Goal: Transaction & Acquisition: Obtain resource

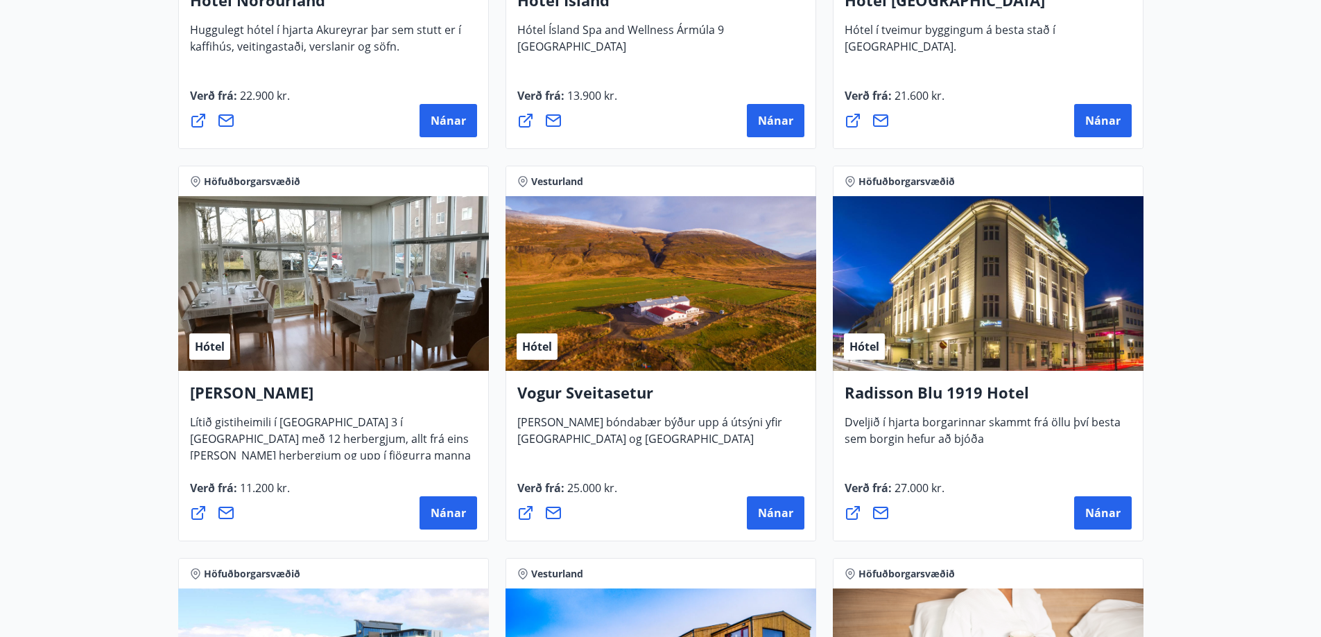
scroll to position [2458, 0]
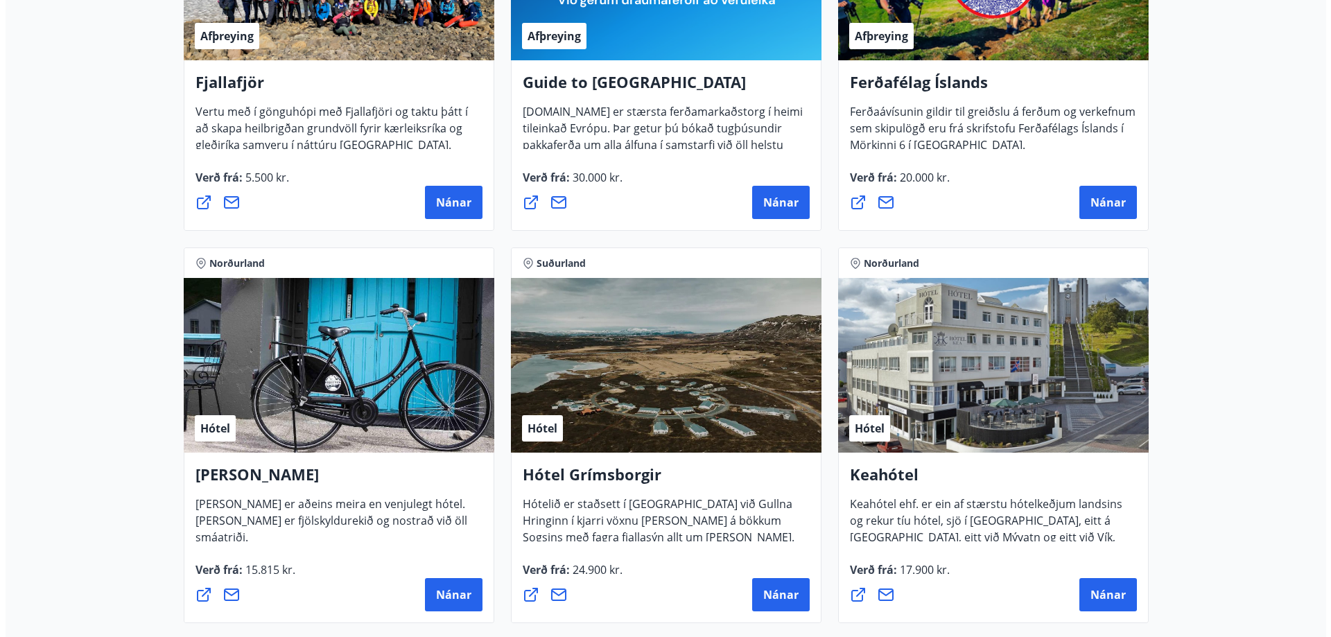
scroll to position [415, 0]
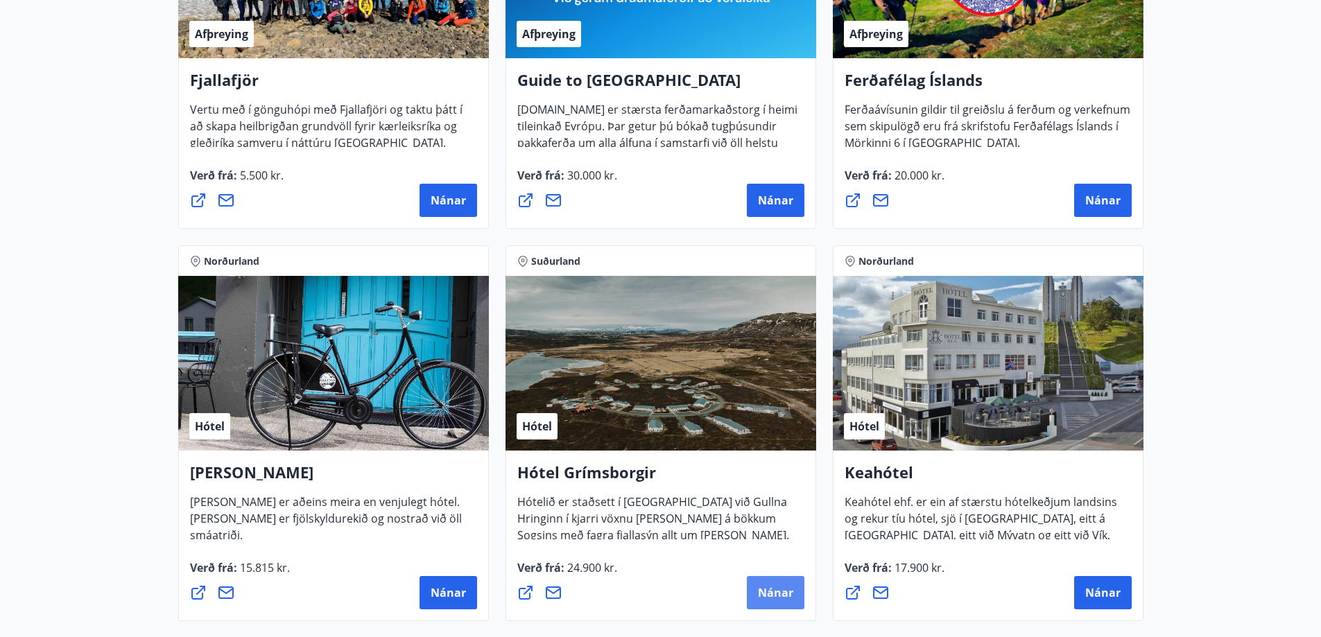
click at [775, 596] on span "Nánar" at bounding box center [775, 592] width 35 height 15
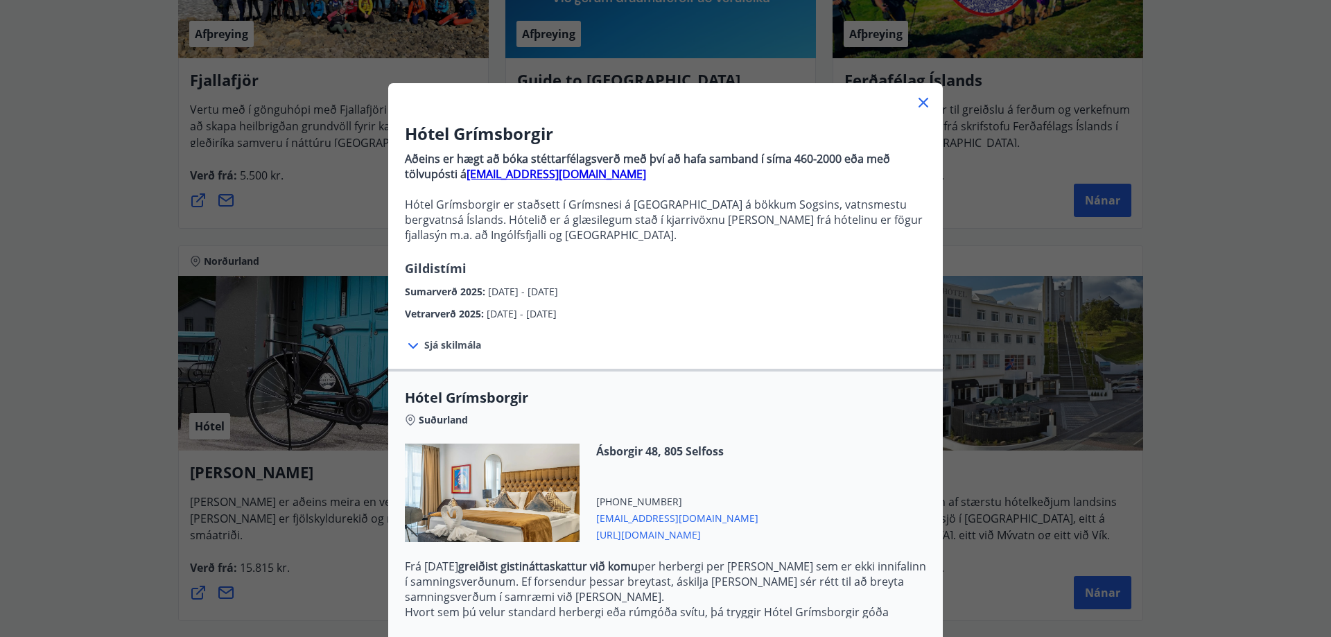
click at [923, 103] on icon at bounding box center [924, 103] width 2 height 2
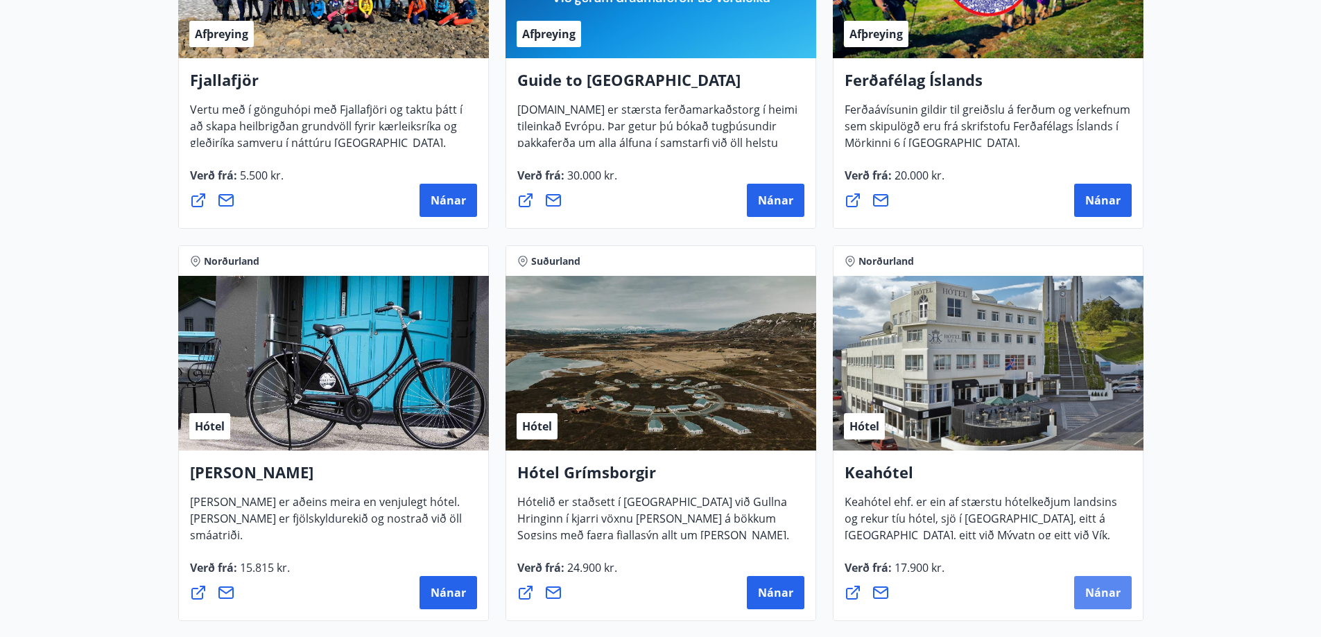
click at [1089, 593] on span "Nánar" at bounding box center [1102, 592] width 35 height 15
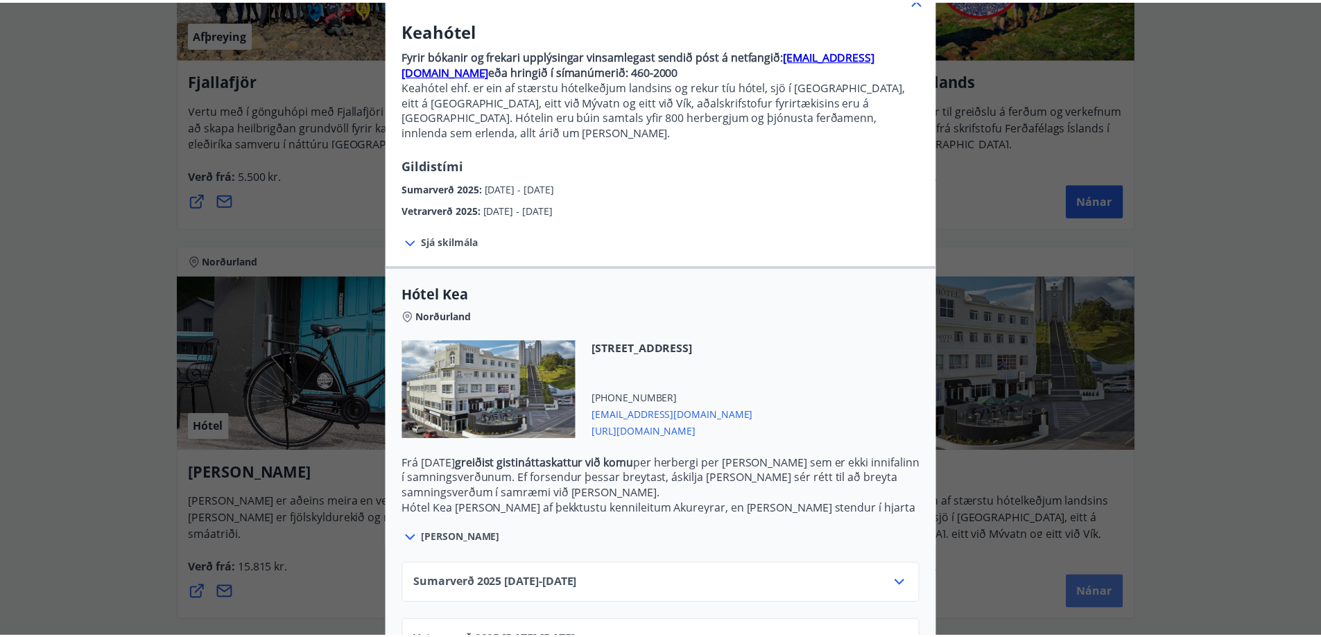
scroll to position [0, 0]
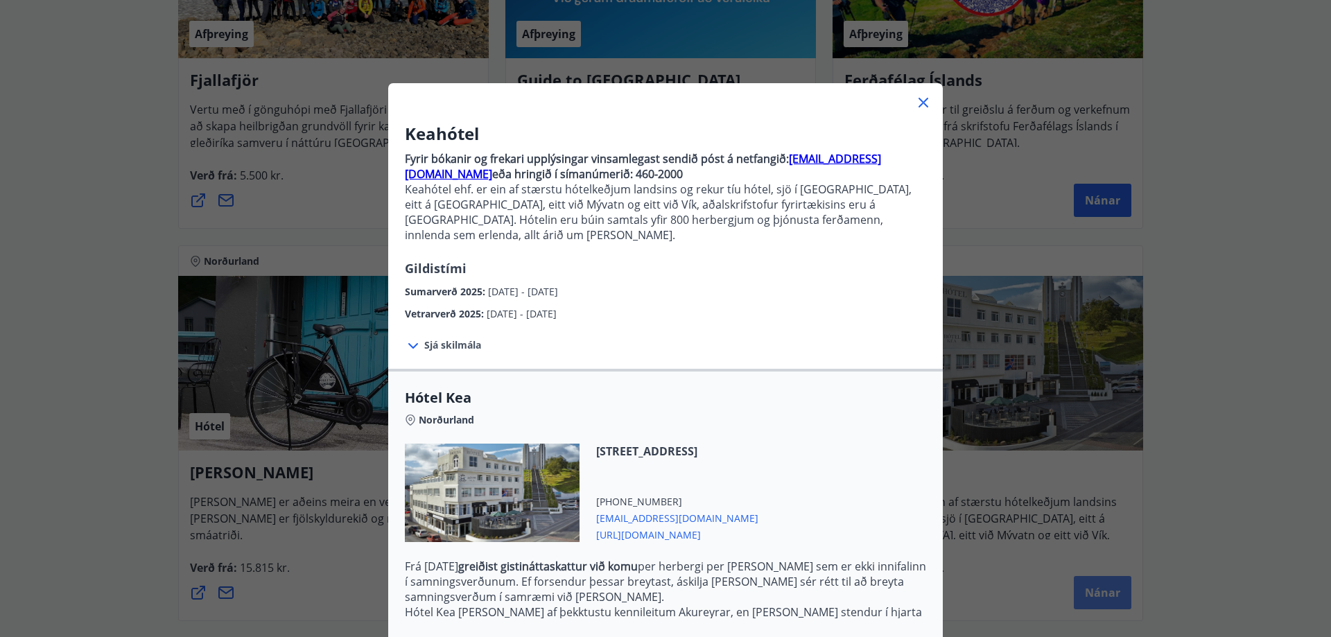
click at [923, 105] on icon at bounding box center [923, 102] width 17 height 17
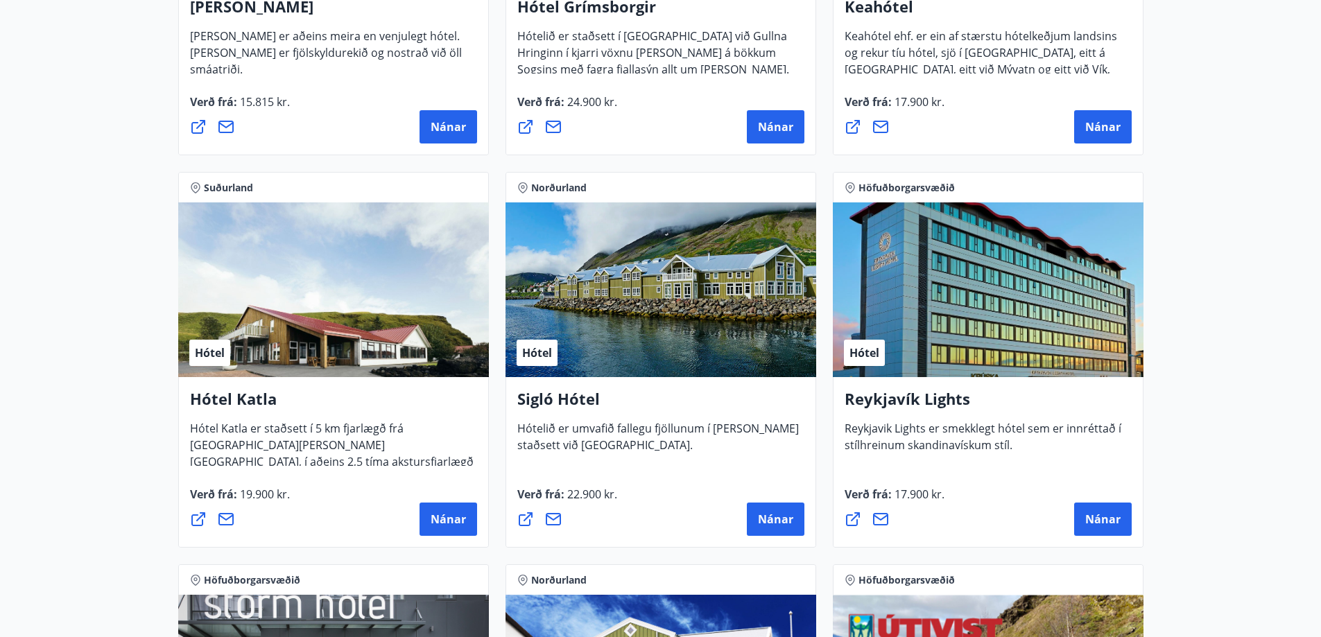
scroll to position [881, 0]
click at [453, 519] on span "Nánar" at bounding box center [448, 518] width 35 height 15
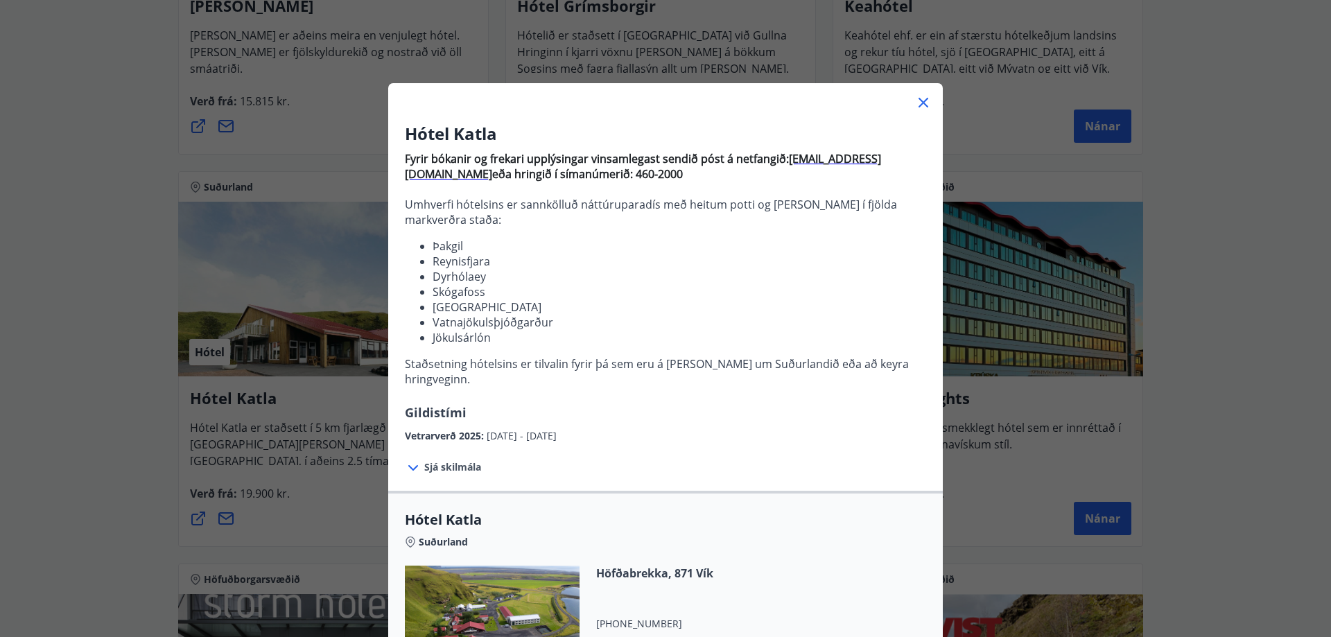
click at [923, 102] on icon at bounding box center [923, 102] width 17 height 17
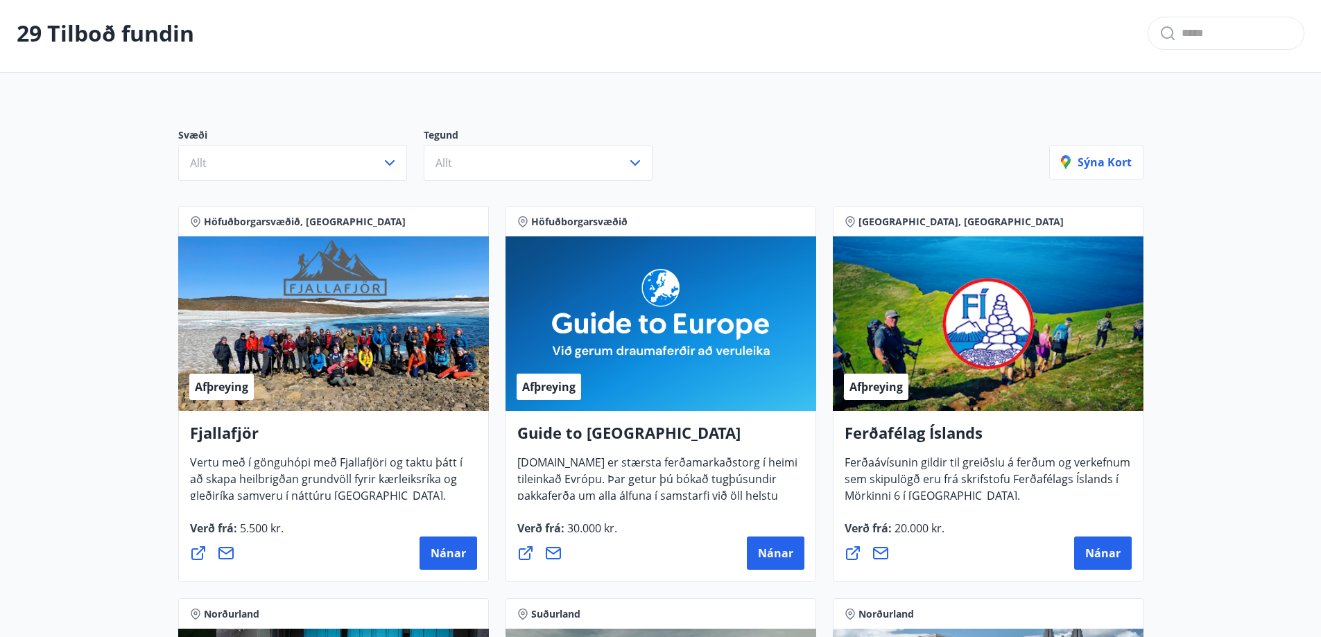
scroll to position [0, 0]
